Goal: Information Seeking & Learning: Learn about a topic

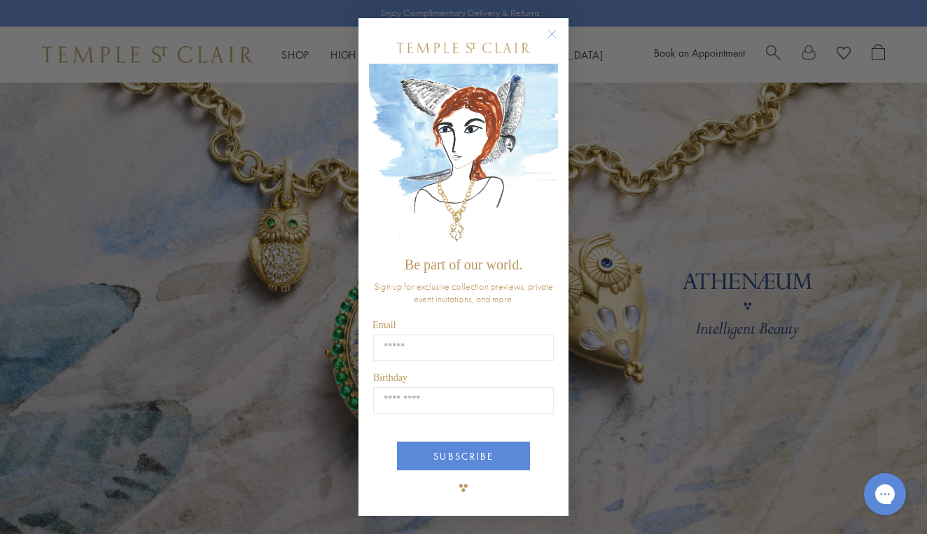
click at [556, 33] on circle "Close dialog" at bounding box center [552, 33] width 17 height 17
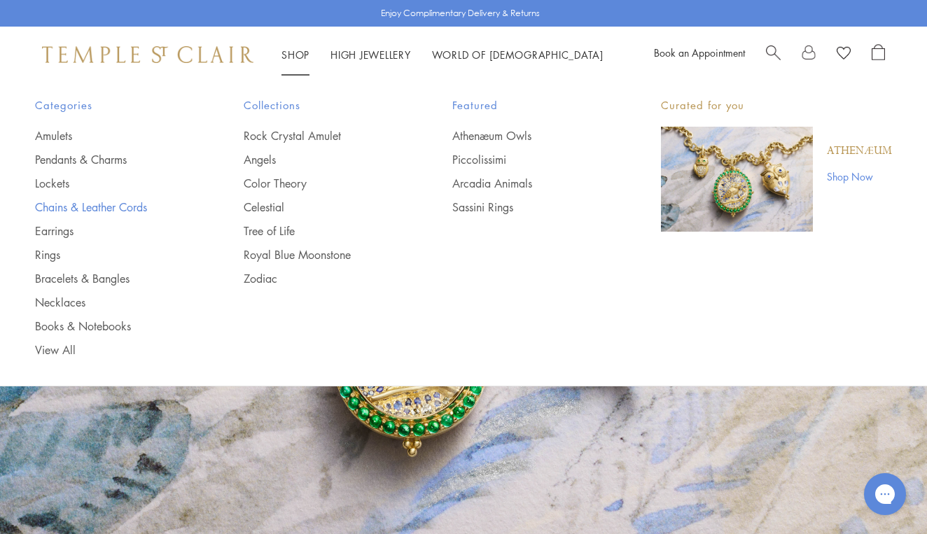
click at [63, 207] on link "Chains & Leather Cords" at bounding box center [111, 207] width 153 height 15
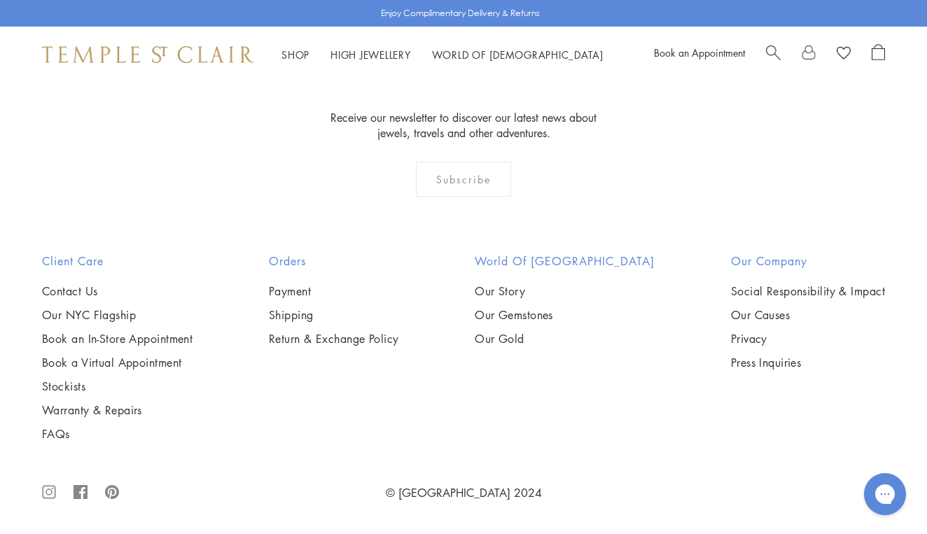
scroll to position [1655, 0]
click at [0, 0] on img at bounding box center [0, 0] width 0 height 0
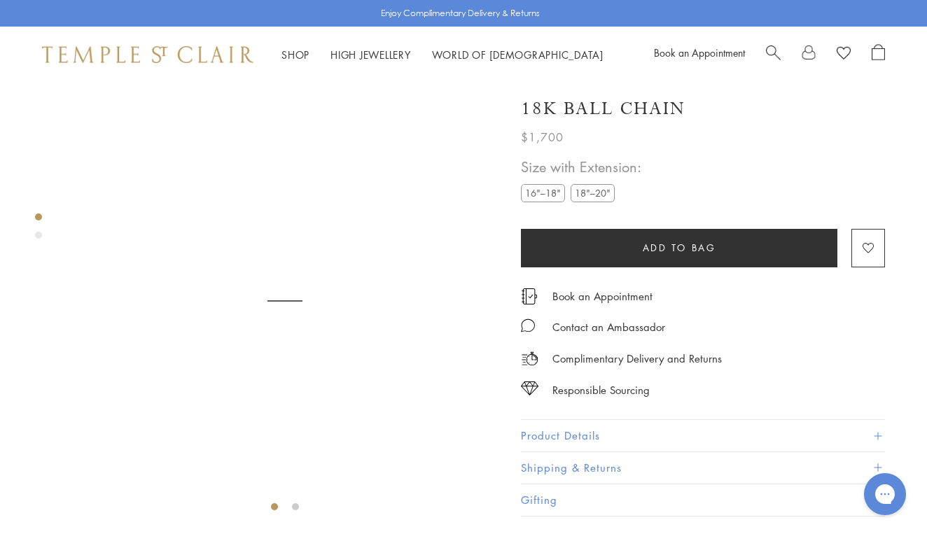
scroll to position [83, 0]
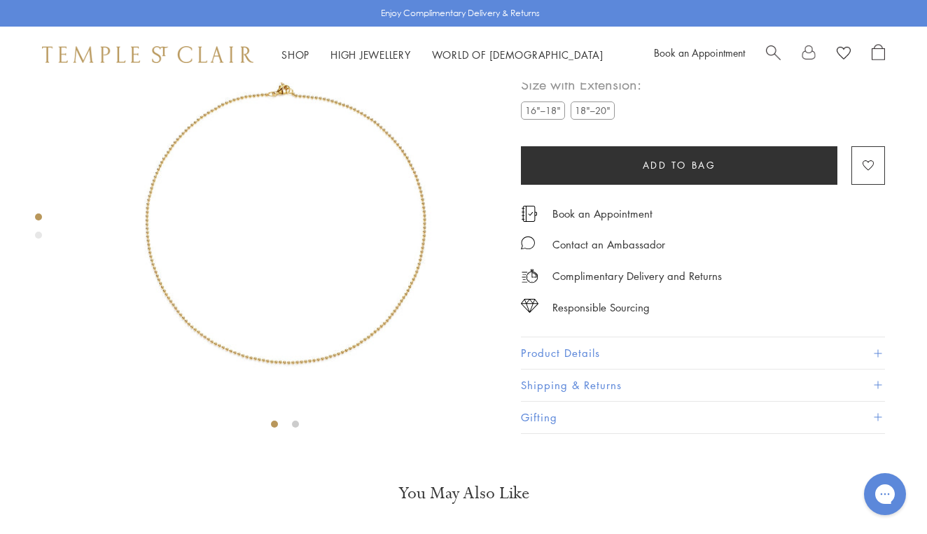
click at [599, 119] on label "18"–20"" at bounding box center [593, 111] width 44 height 18
click at [540, 119] on label "16"–18"" at bounding box center [543, 111] width 44 height 18
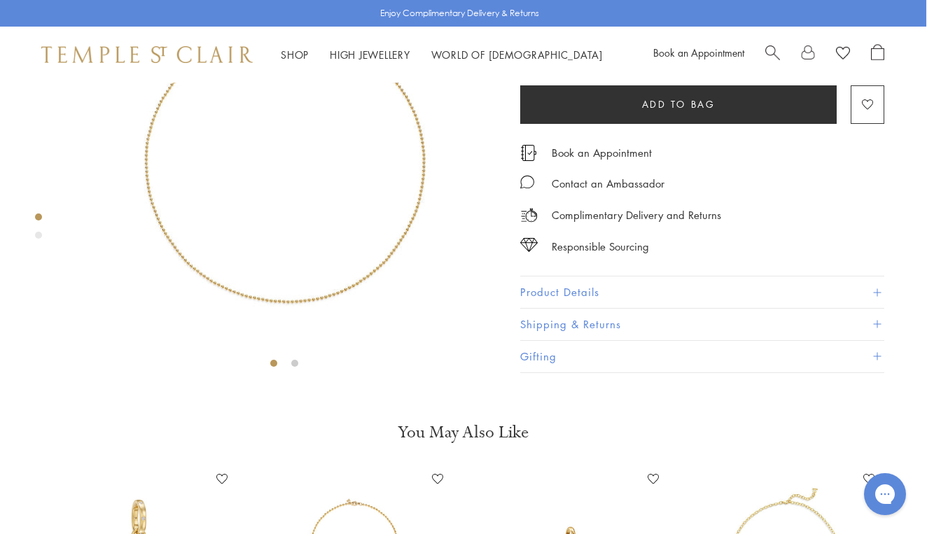
scroll to position [27, 1]
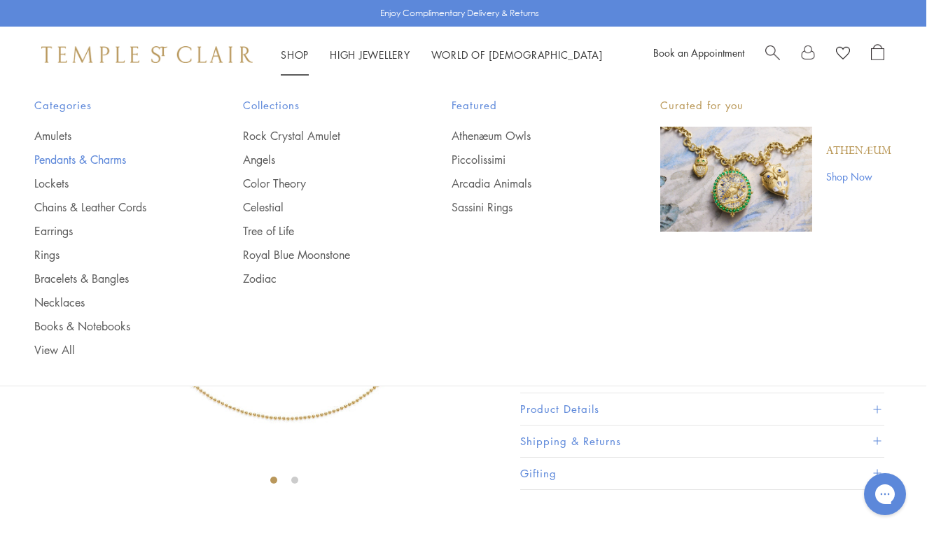
click at [104, 159] on link "Pendants & Charms" at bounding box center [110, 159] width 153 height 15
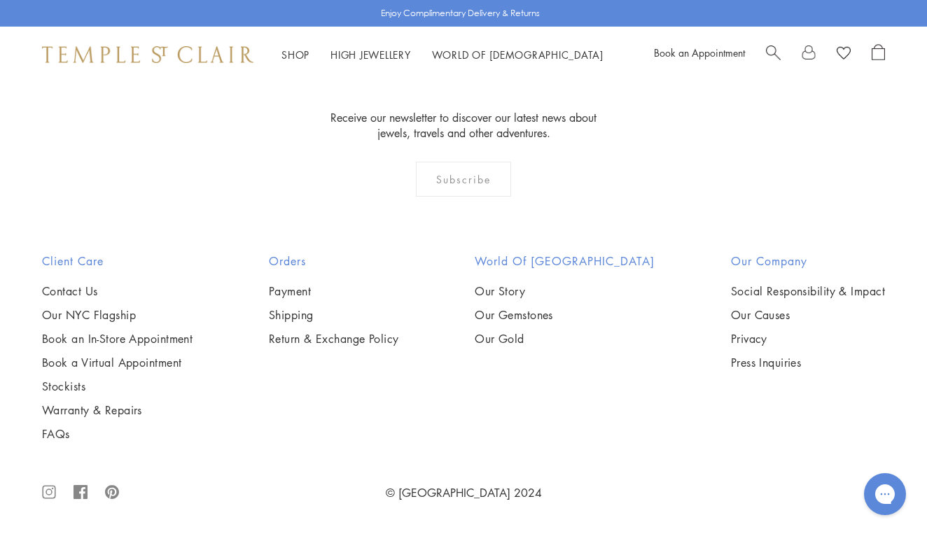
scroll to position [7727, 0]
